Goal: Task Accomplishment & Management: Manage account settings

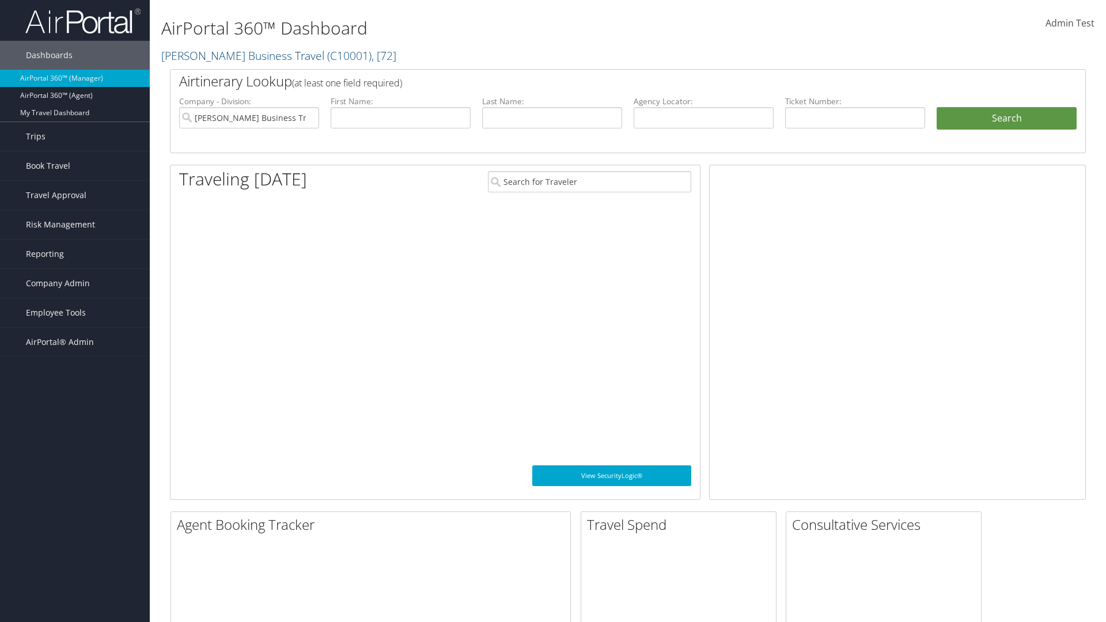
click at [75, 283] on span "Company Admin" at bounding box center [58, 283] width 64 height 29
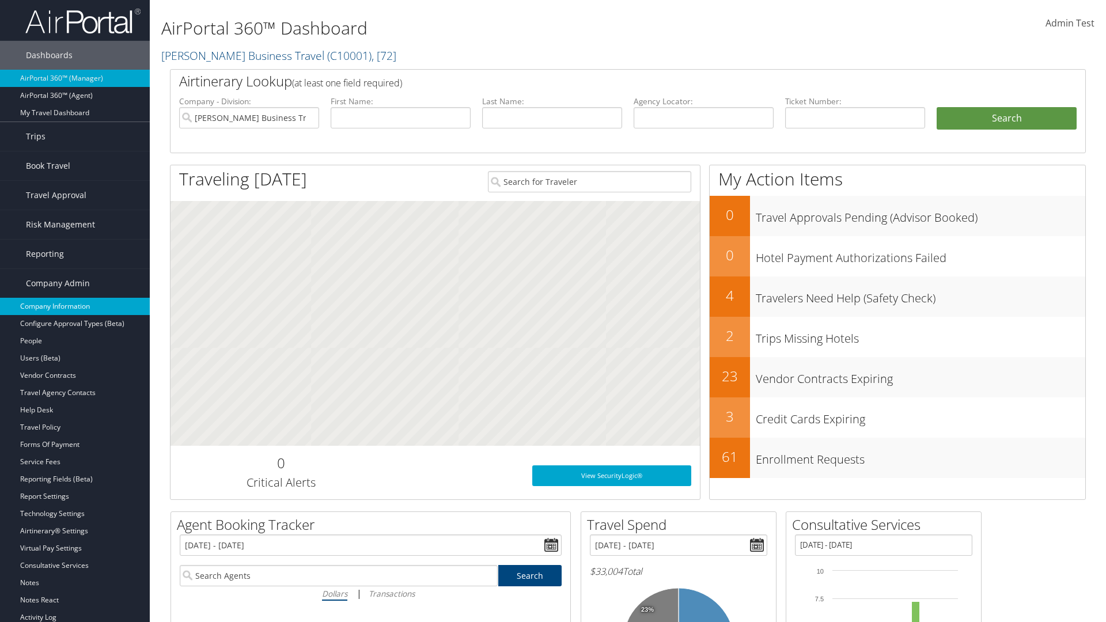
click at [75, 306] on link "Company Information" at bounding box center [75, 306] width 150 height 17
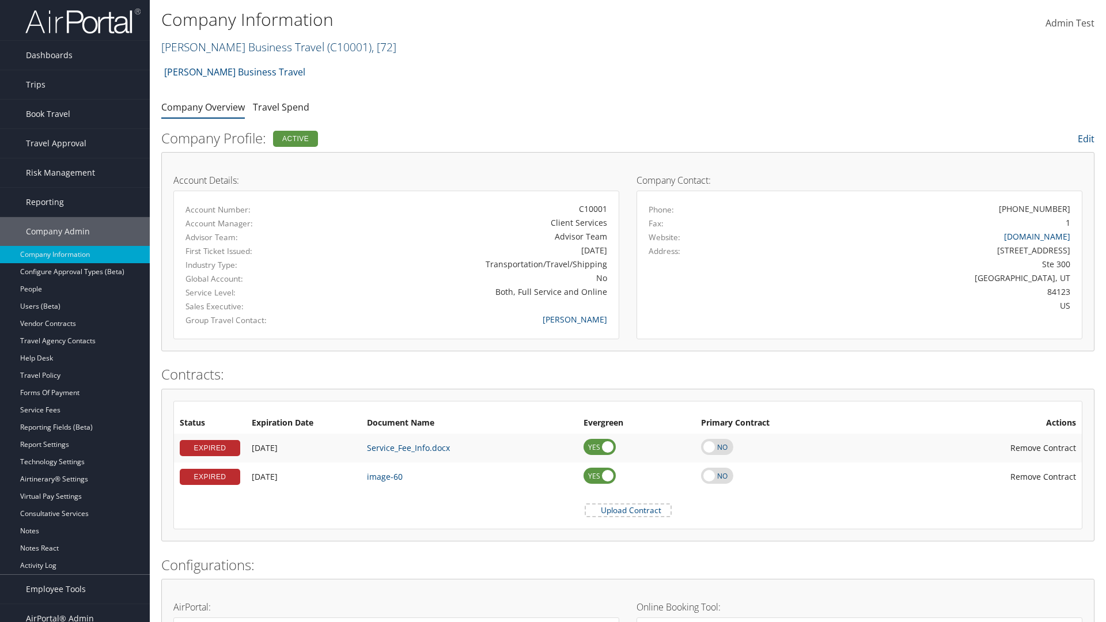
click at [237, 47] on link "Christopherson Business Travel ( C10001 ) , [ 72 ]" at bounding box center [278, 47] width 235 height 16
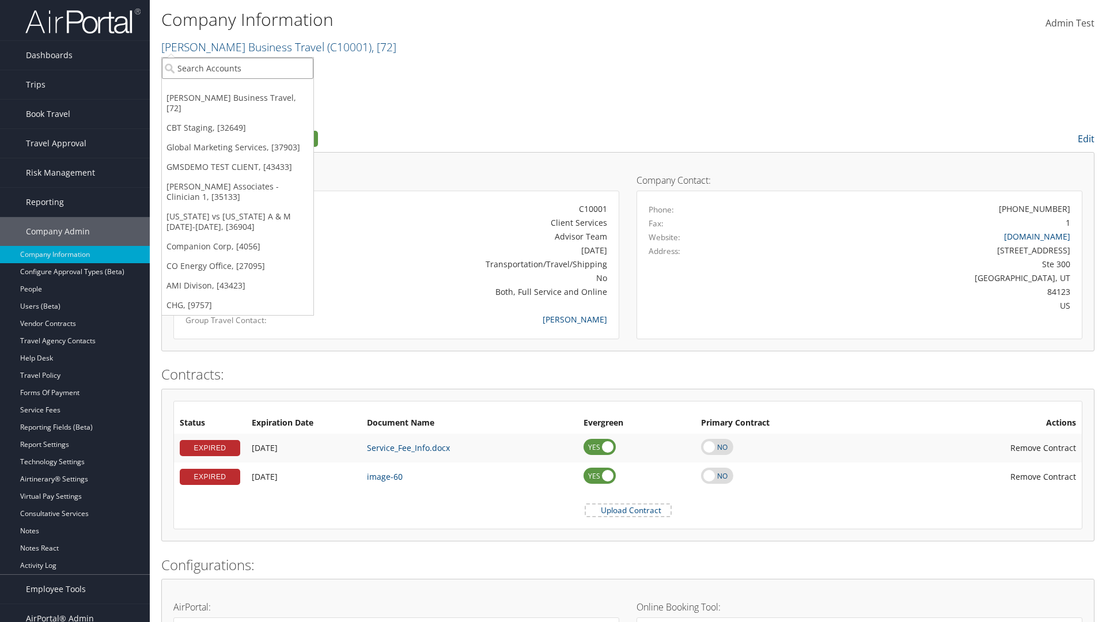
click at [237, 68] on input "search" at bounding box center [237, 68] width 151 height 21
type input "Co Energy Office"
click at [237, 89] on div "CO Energy Office (CO1003), [27095]" at bounding box center [237, 89] width 164 height 10
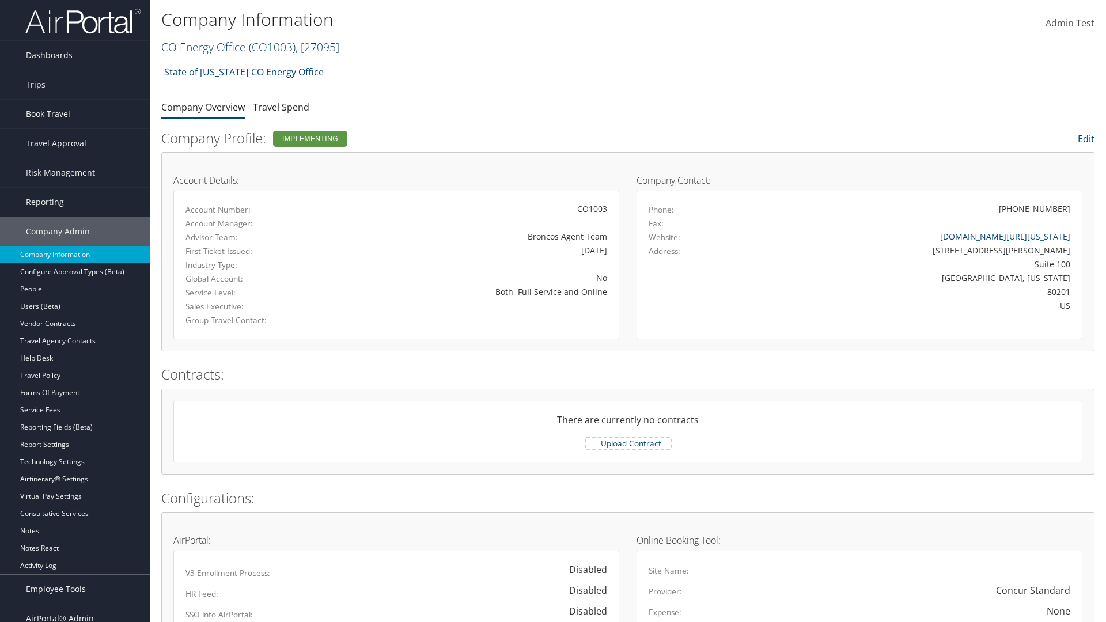
click at [203, 47] on link "CO Energy Office ( CO1003 ) , [ 27095 ]" at bounding box center [250, 47] width 178 height 16
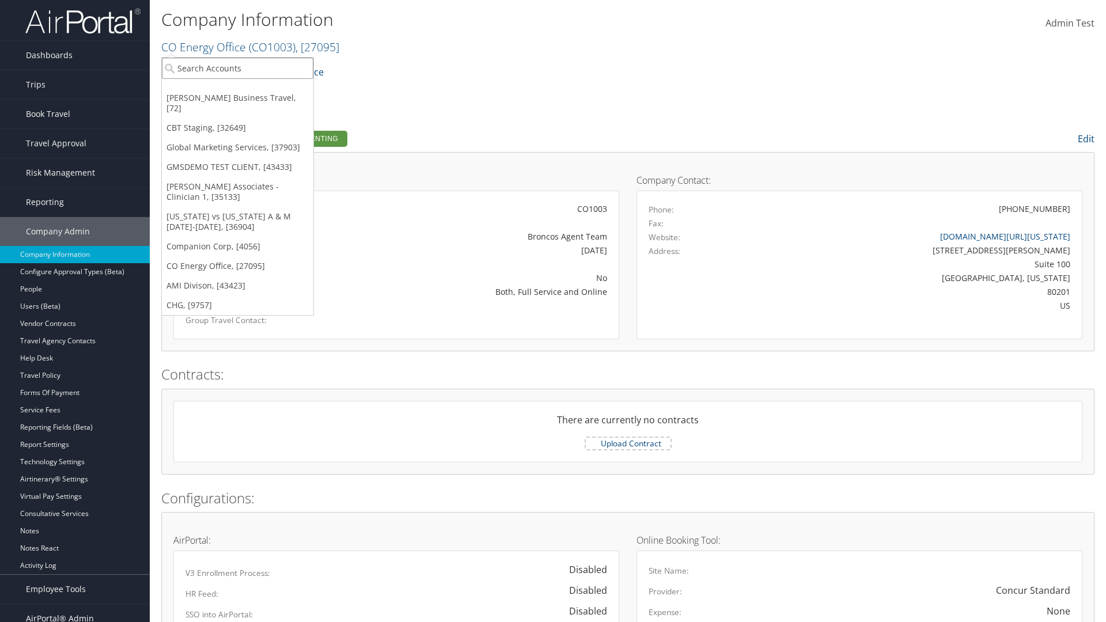
click at [237, 68] on input "search" at bounding box center [237, 68] width 151 height 21
type input "Companion Corp"
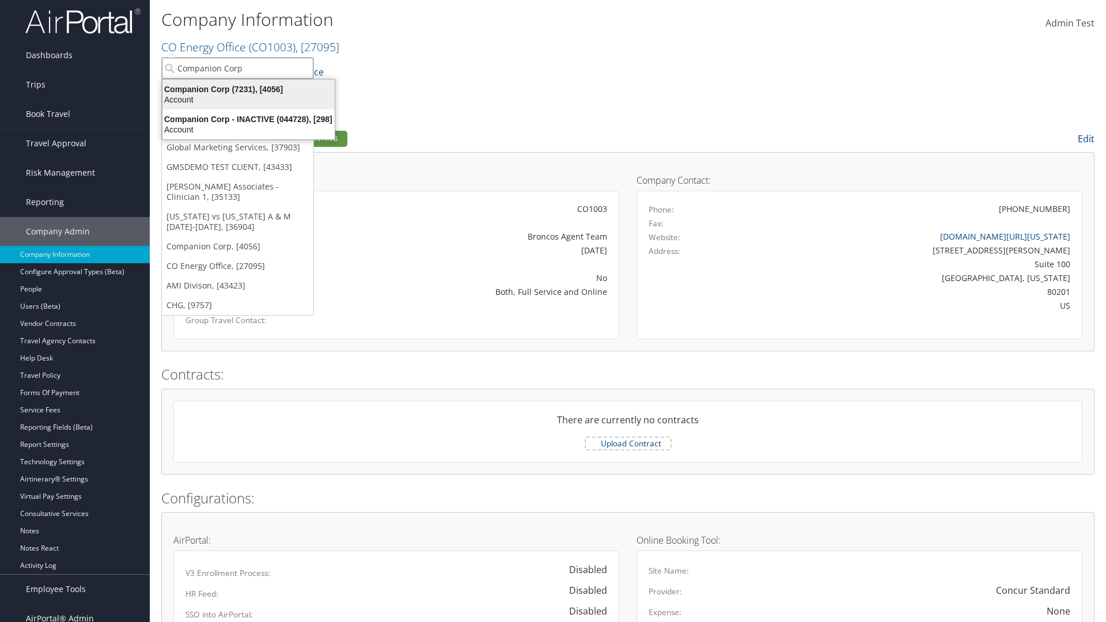
click at [248, 89] on div "Companion Corp (7231), [4056]" at bounding box center [248, 89] width 186 height 10
